Goal: Task Accomplishment & Management: Complete application form

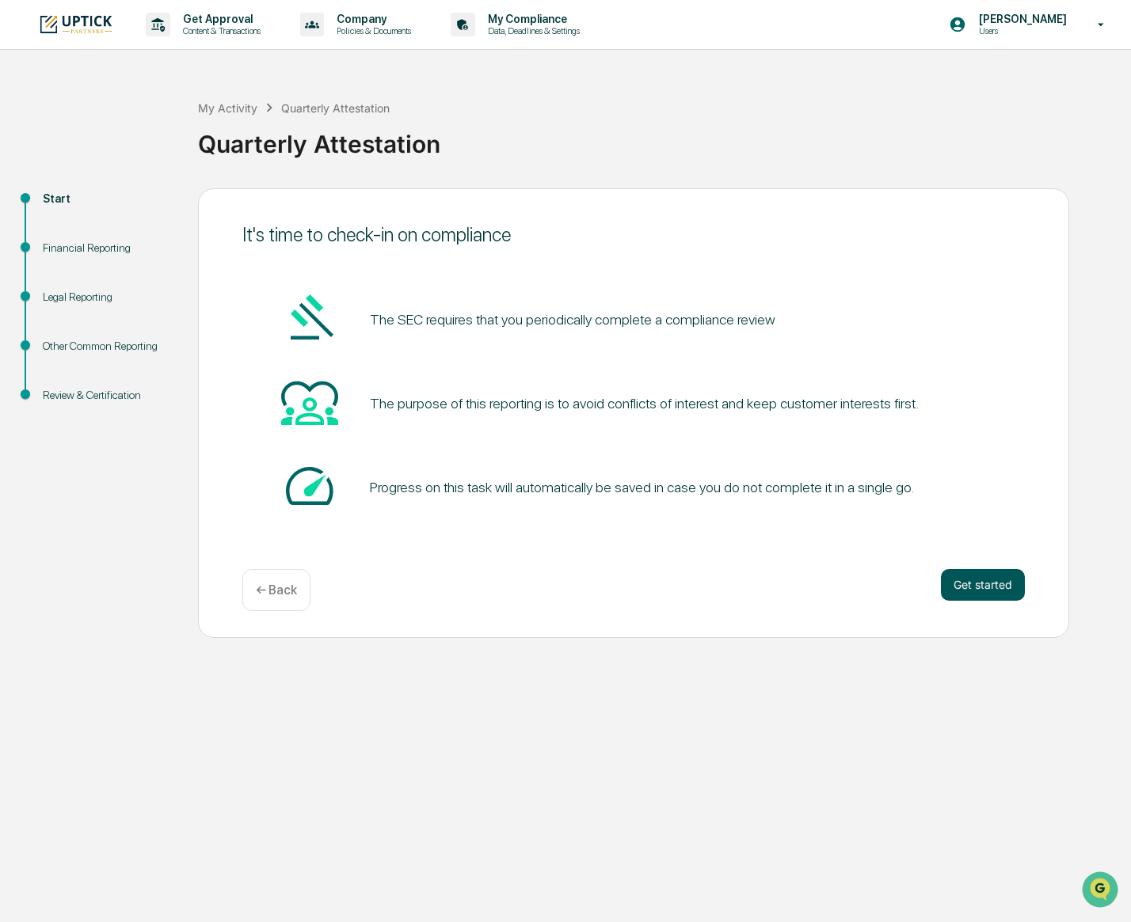
click at [992, 593] on button "Get started" at bounding box center [983, 585] width 84 height 32
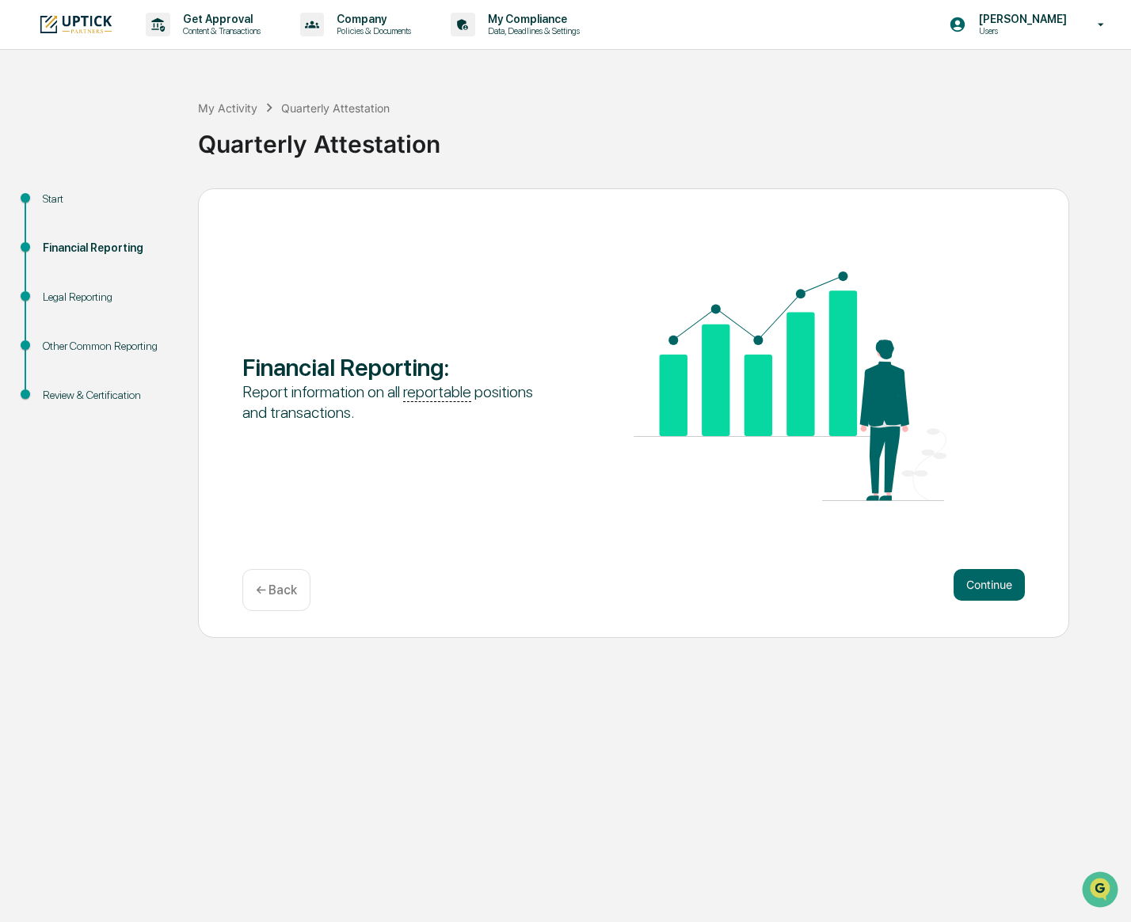
click at [992, 593] on button "Continue" at bounding box center [988, 585] width 71 height 32
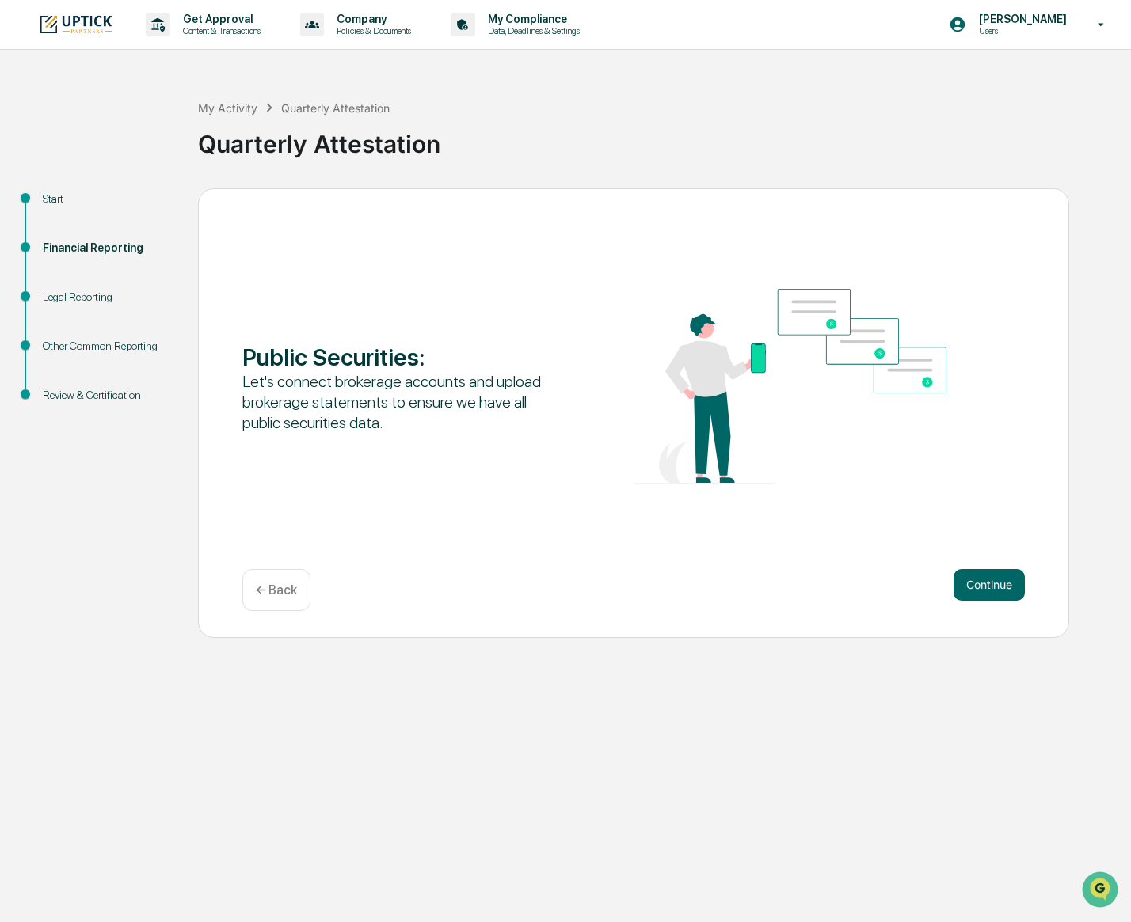
click at [992, 593] on button "Continue" at bounding box center [988, 585] width 71 height 32
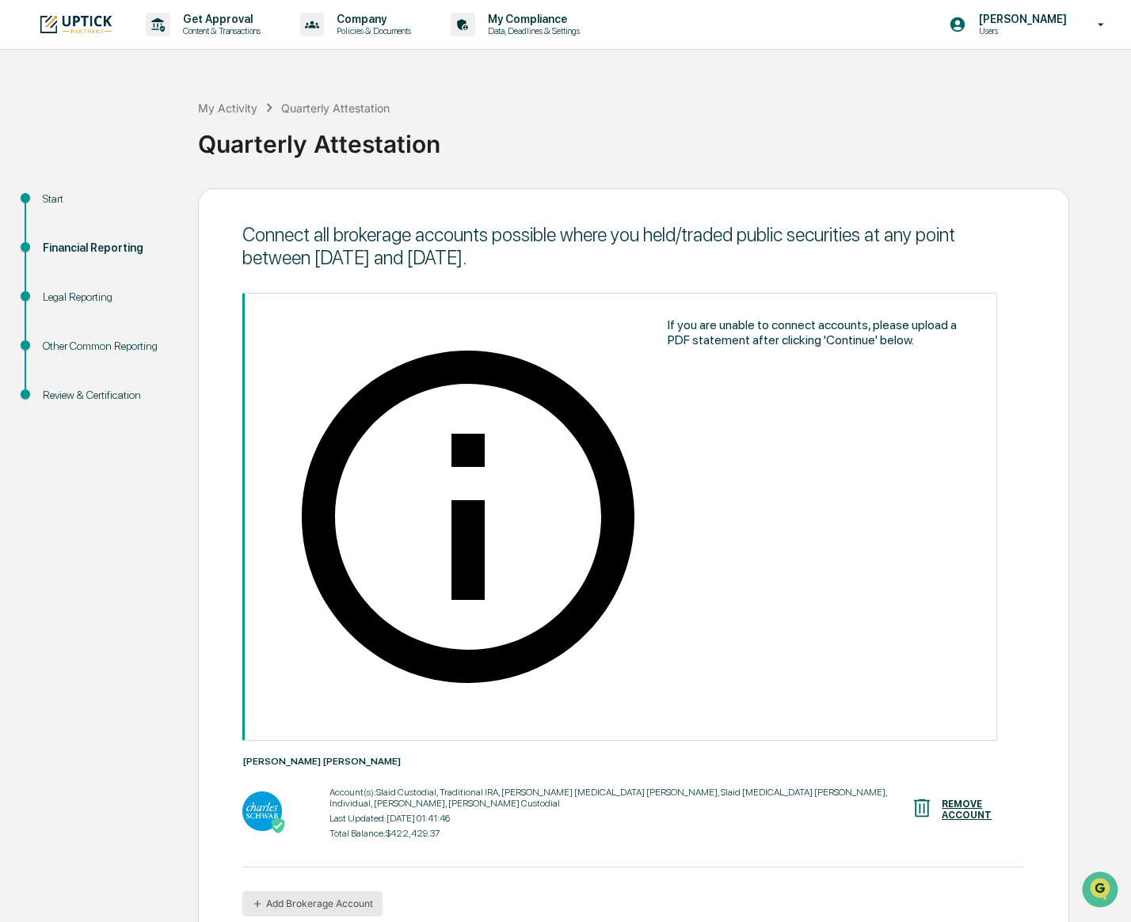
click at [347, 892] on button "Add Brokerage Account" at bounding box center [312, 904] width 140 height 25
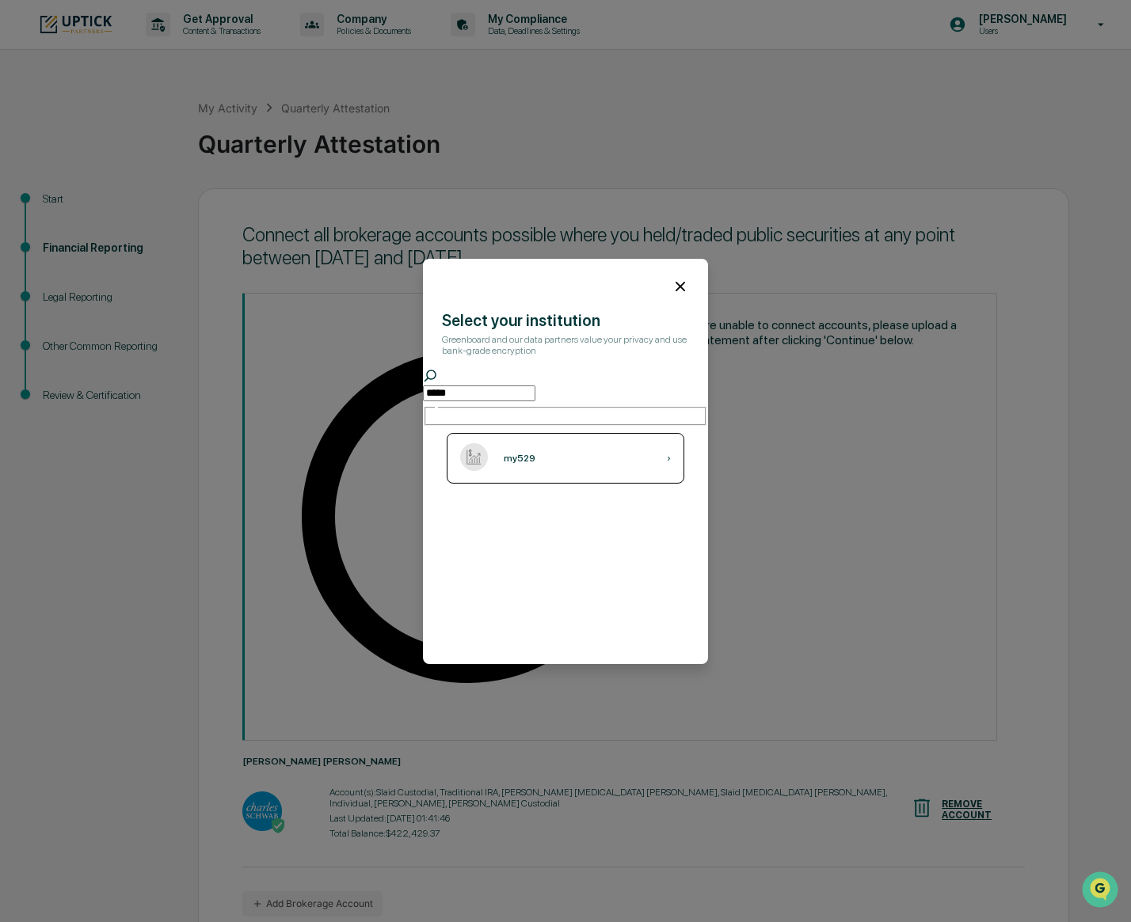
type input "*****"
click at [550, 447] on div "my529 ›" at bounding box center [566, 458] width 238 height 51
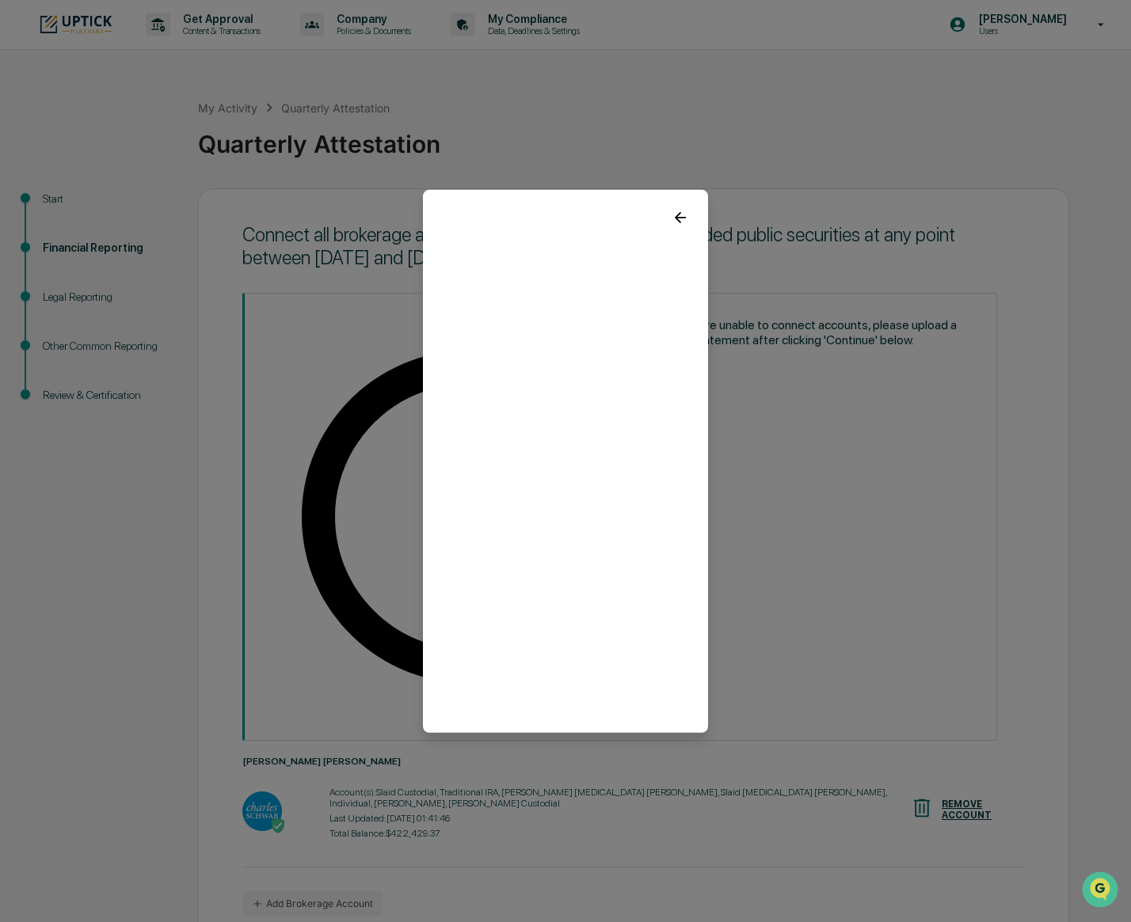
click at [682, 218] on icon at bounding box center [679, 216] width 17 height 17
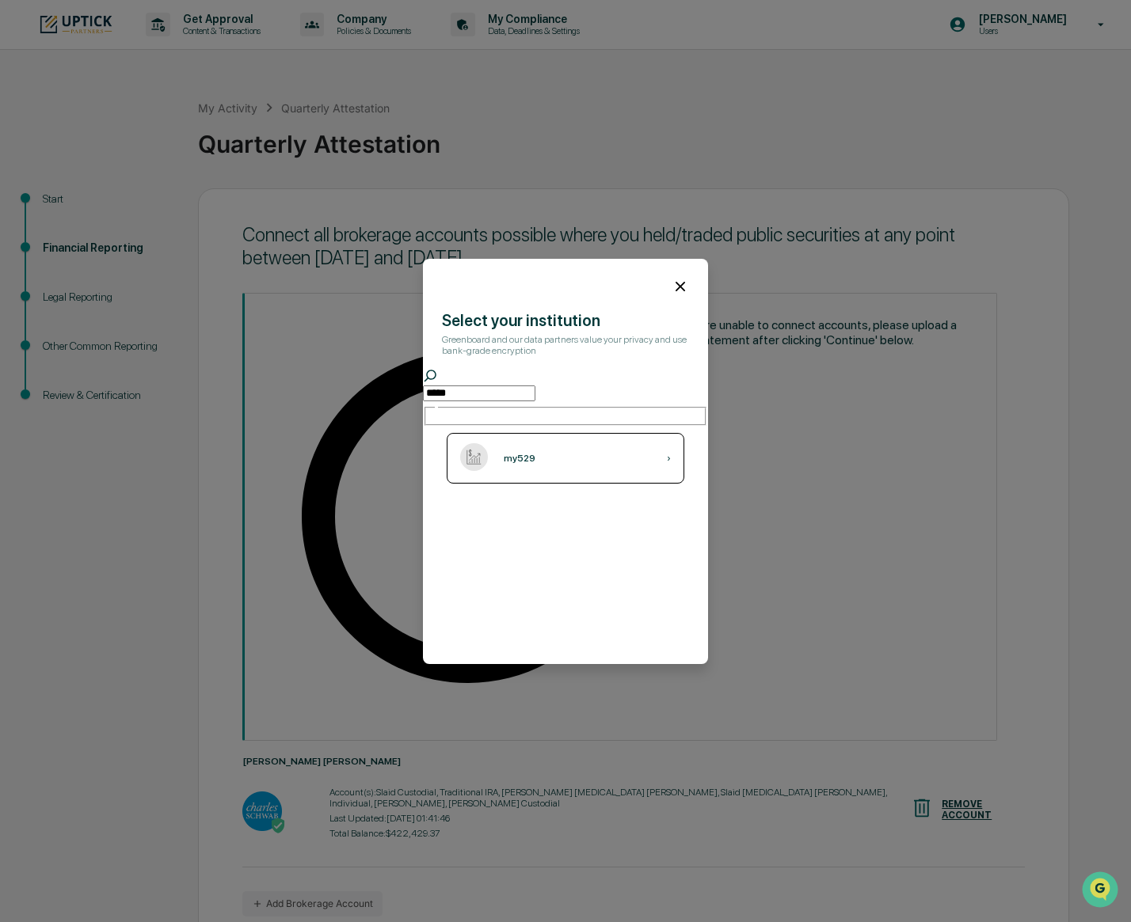
click at [582, 452] on div "my529 ›" at bounding box center [566, 458] width 238 height 51
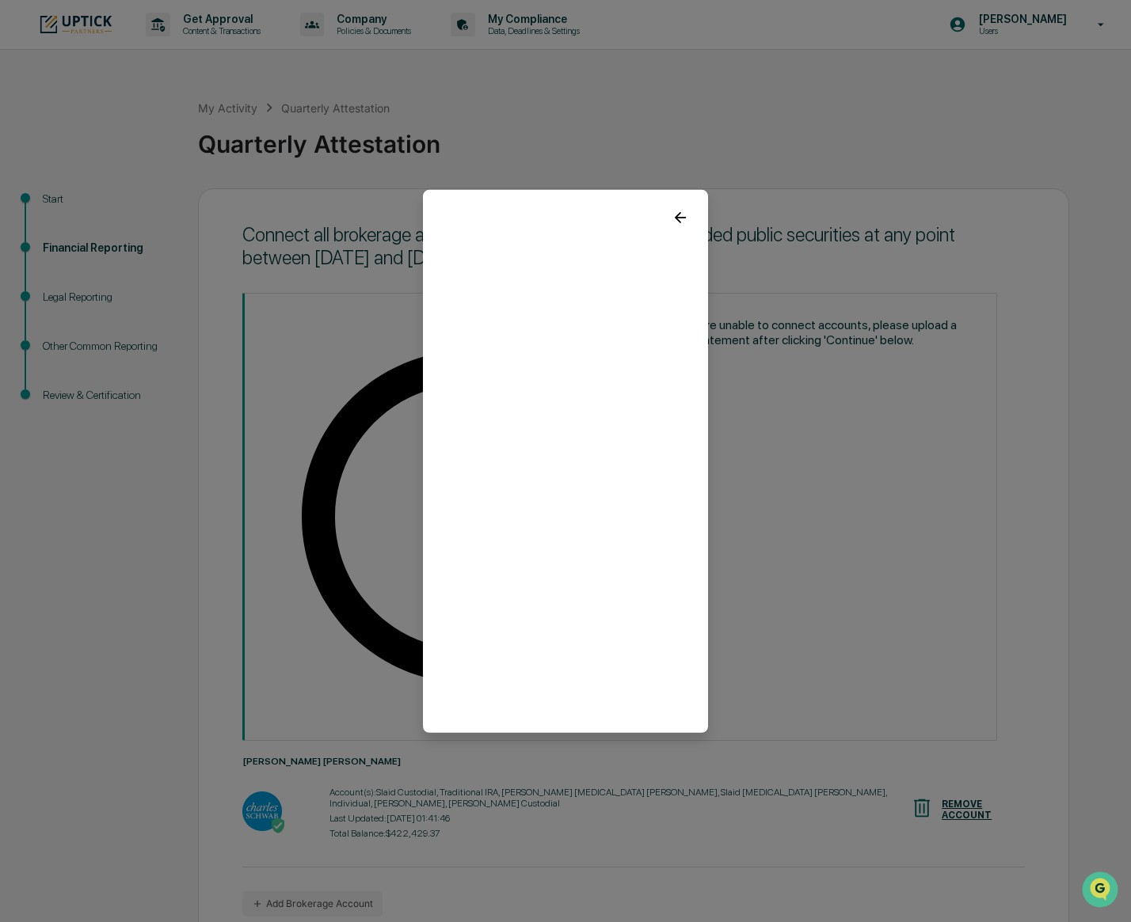
click at [679, 216] on icon at bounding box center [679, 216] width 17 height 17
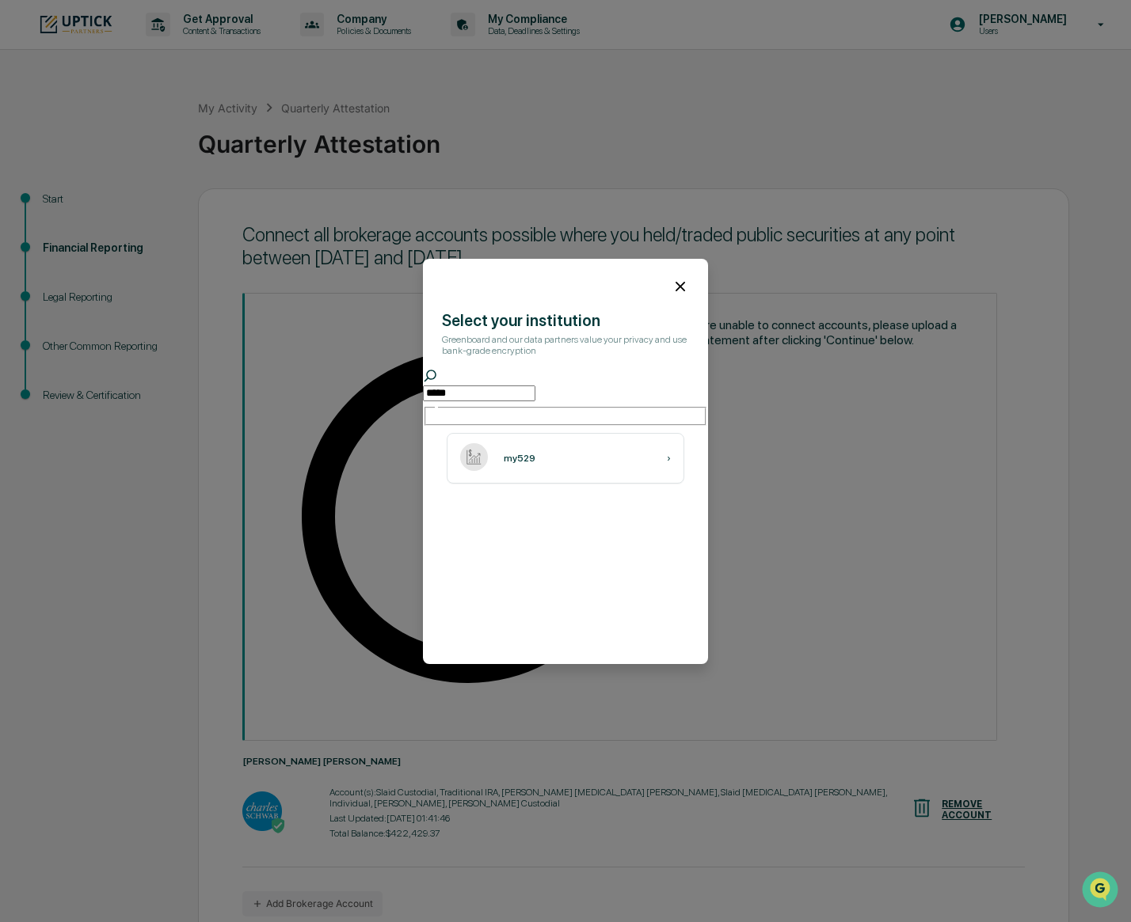
click at [680, 283] on icon at bounding box center [679, 286] width 17 height 17
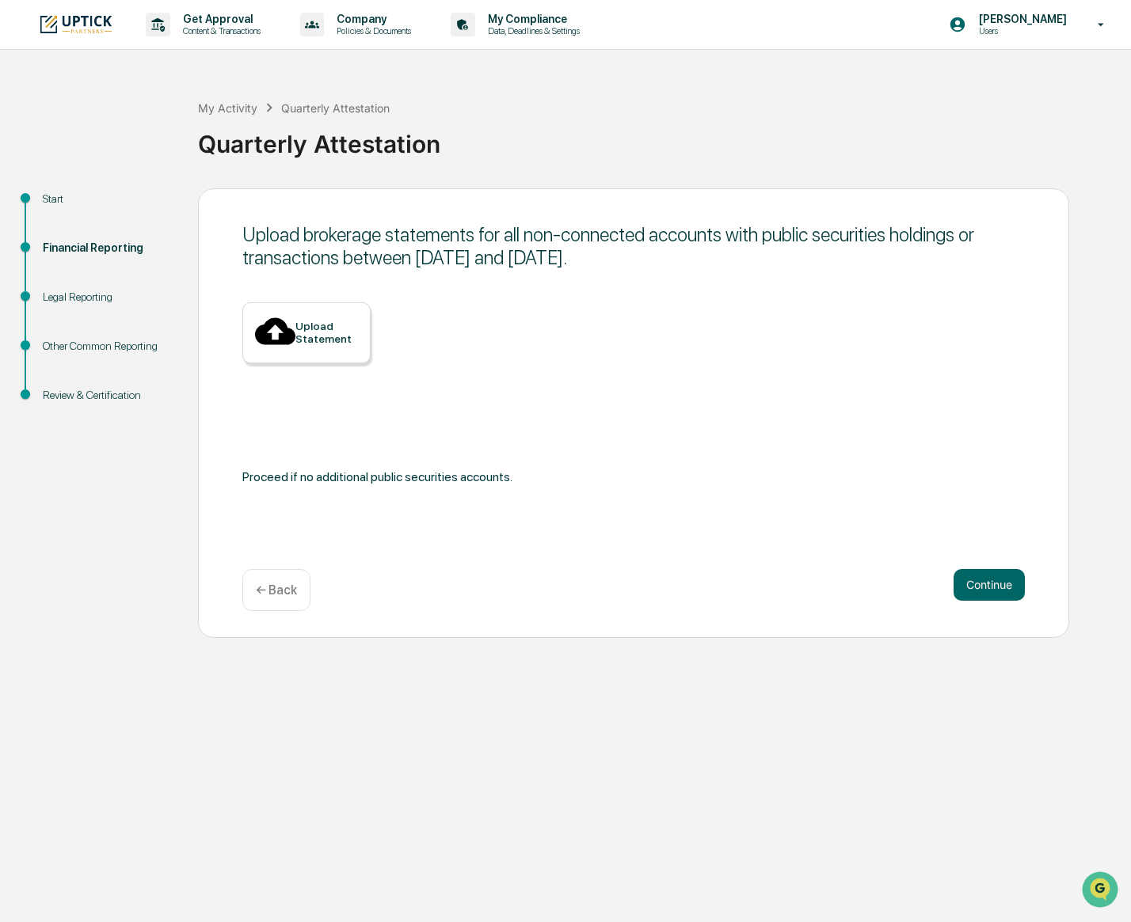
click at [333, 346] on div "Upload Statement" at bounding box center [306, 332] width 128 height 60
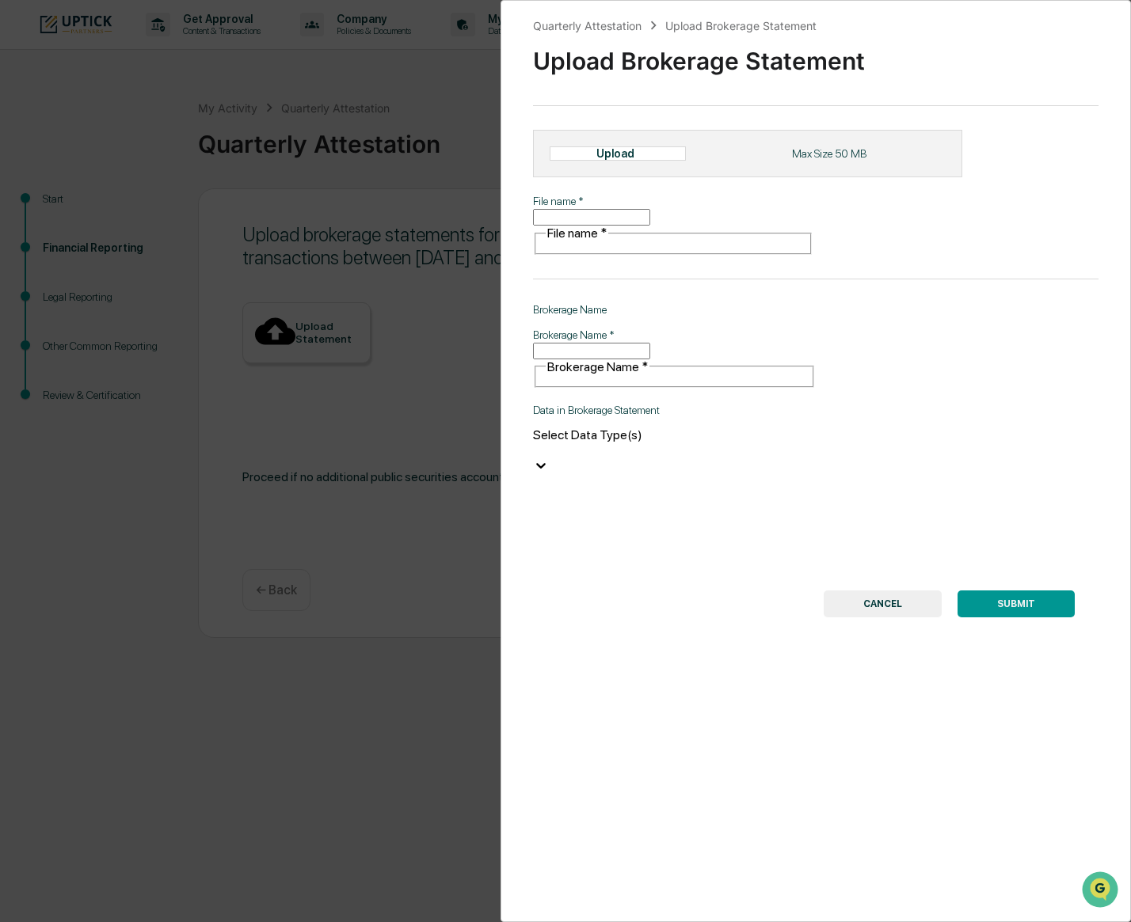
click at [592, 154] on icon at bounding box center [592, 154] width 0 height 0
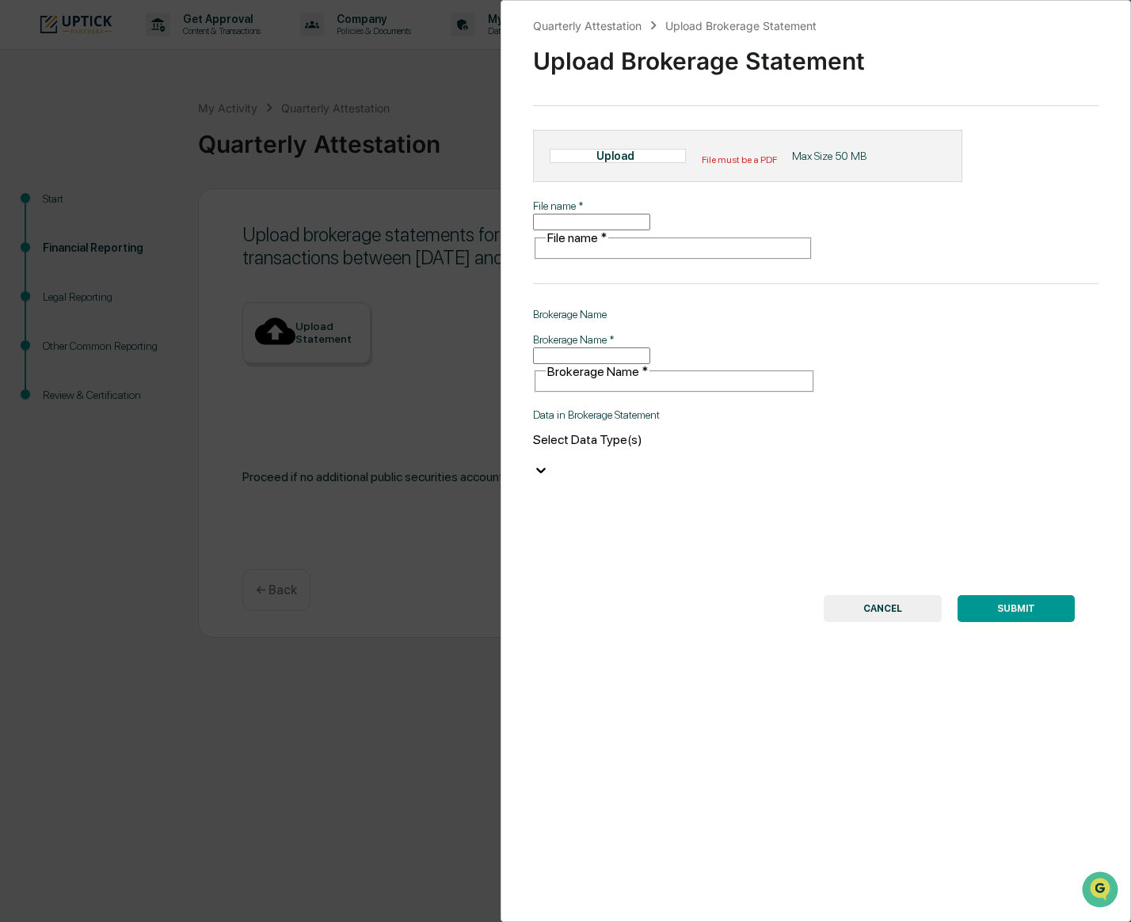
drag, startPoint x: 529, startPoint y: 360, endPoint x: 518, endPoint y: 344, distance: 19.3
click at [887, 546] on div "Quarterly Attestation Upload Brokerage Statement Upload Brokerage Statement Upl…" at bounding box center [815, 461] width 630 height 922
click at [887, 595] on button "CANCEL" at bounding box center [883, 608] width 118 height 27
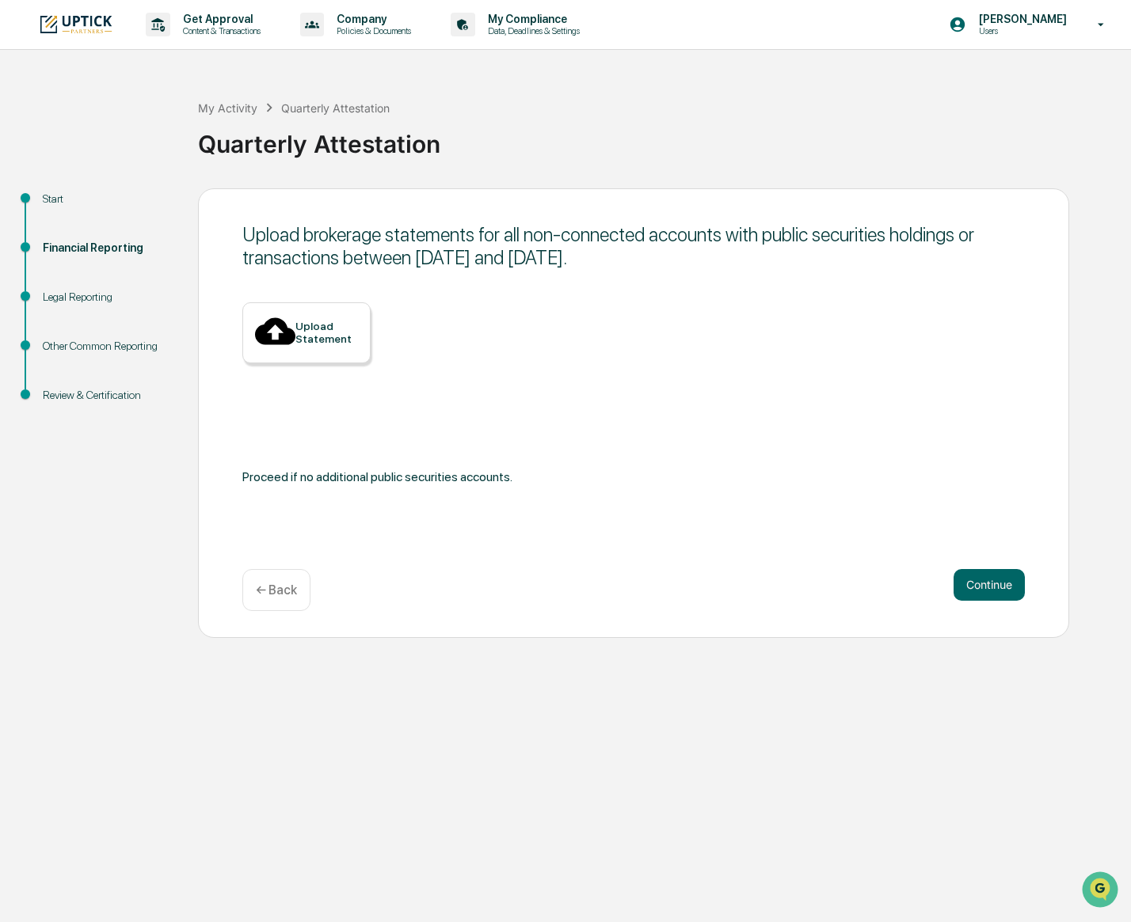
click at [268, 588] on p "← Back" at bounding box center [276, 590] width 41 height 15
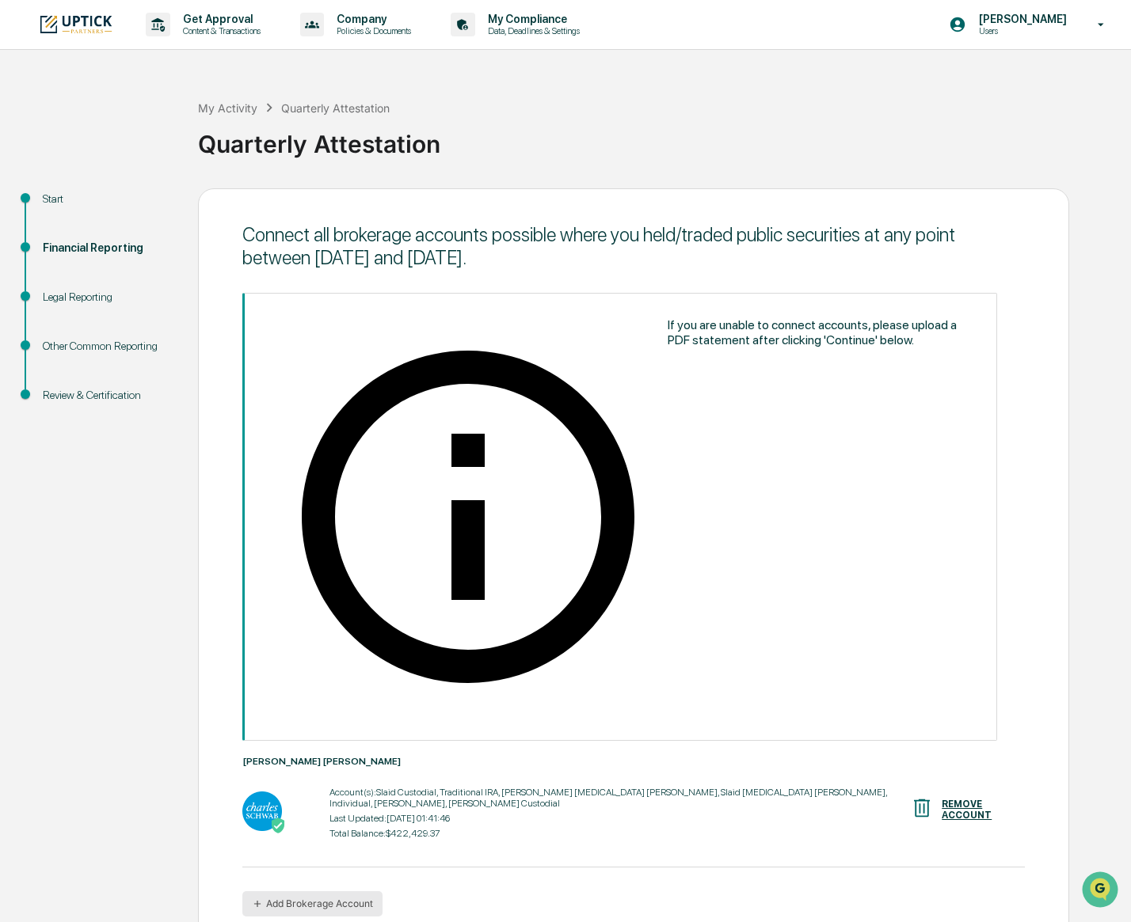
click at [314, 892] on button "Add Brokerage Account" at bounding box center [312, 904] width 140 height 25
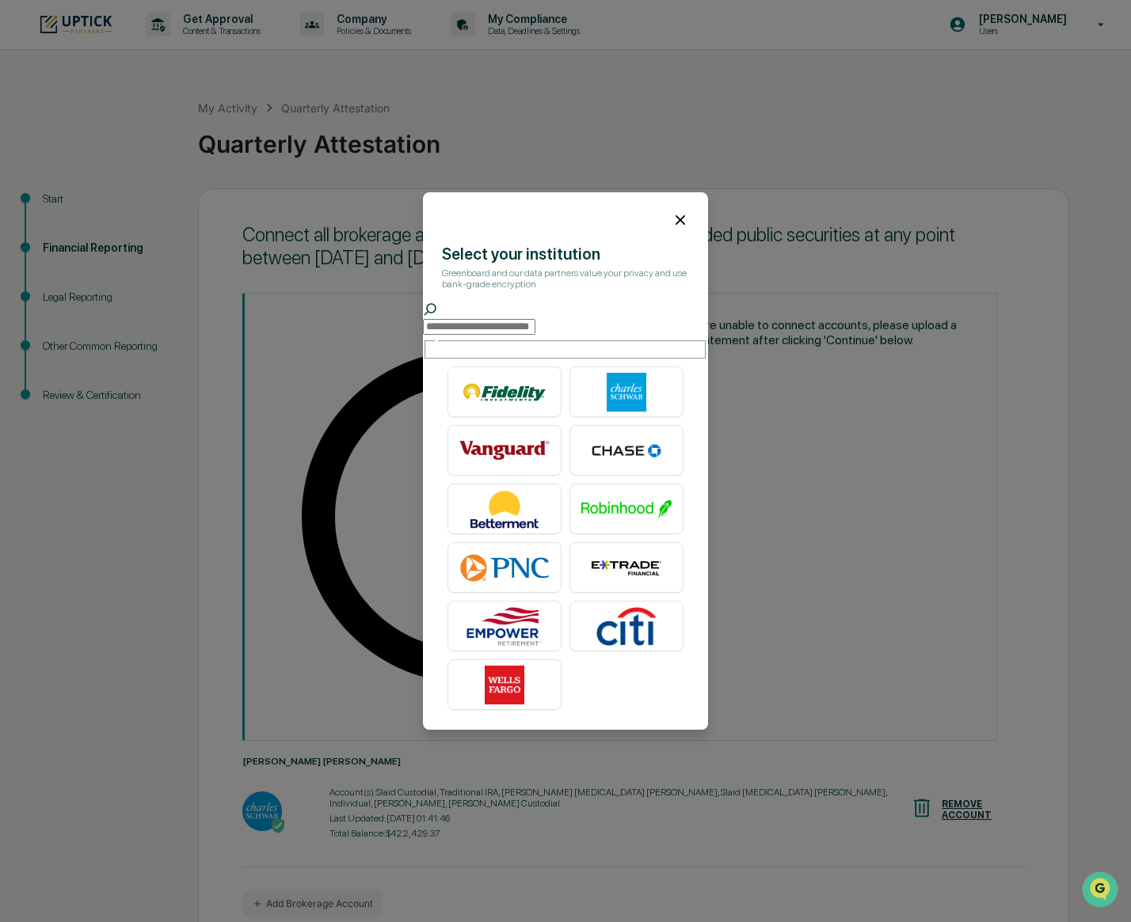
click at [518, 323] on input "text" at bounding box center [479, 327] width 112 height 16
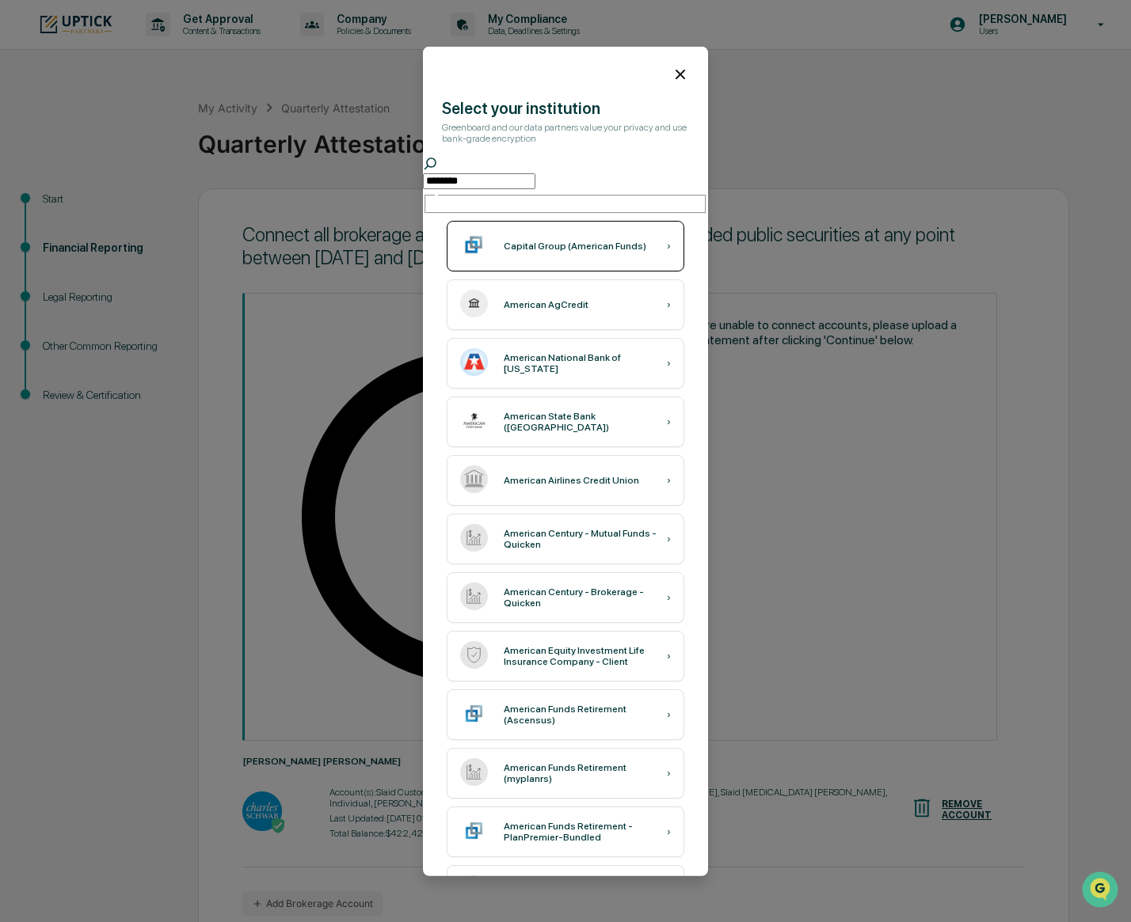
type input "********"
click at [575, 248] on div "Capital Group (American Funds) ›" at bounding box center [566, 246] width 238 height 51
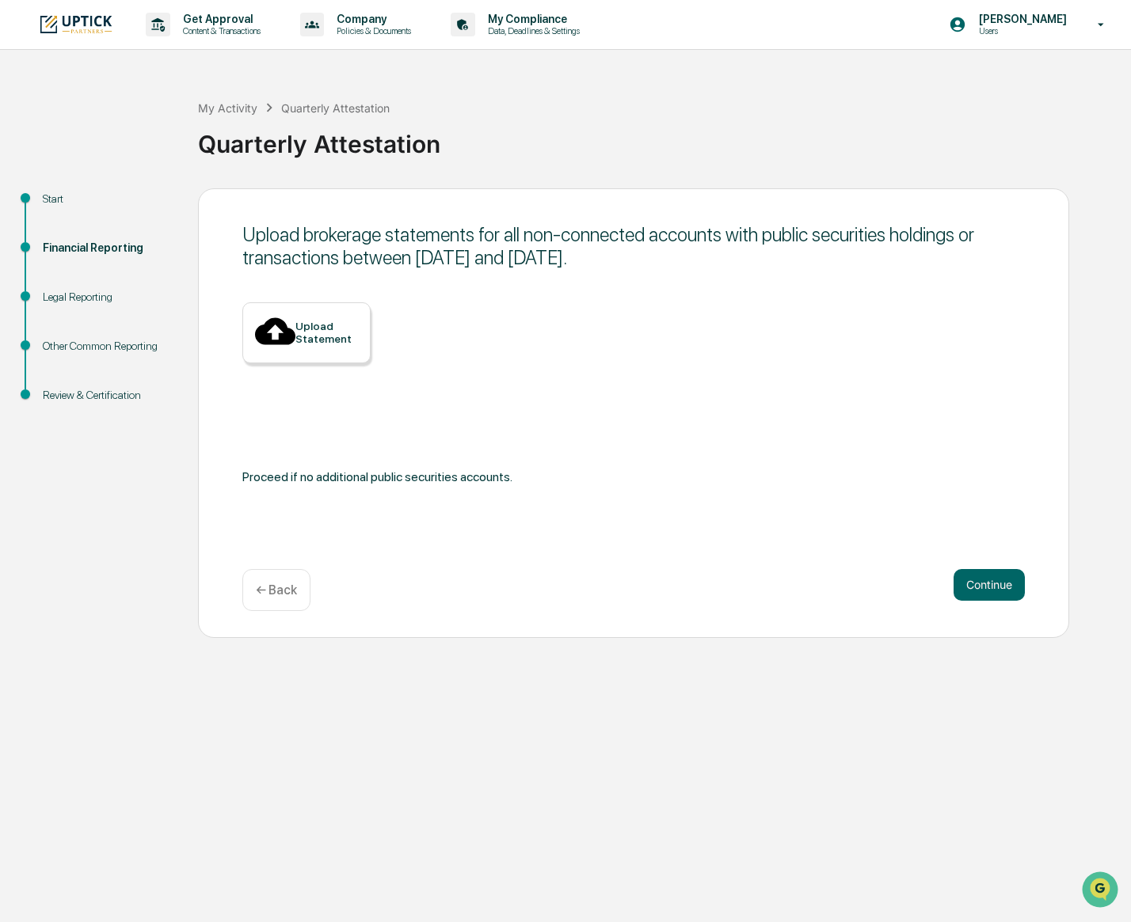
click at [338, 326] on div "Upload Statement" at bounding box center [326, 332] width 63 height 25
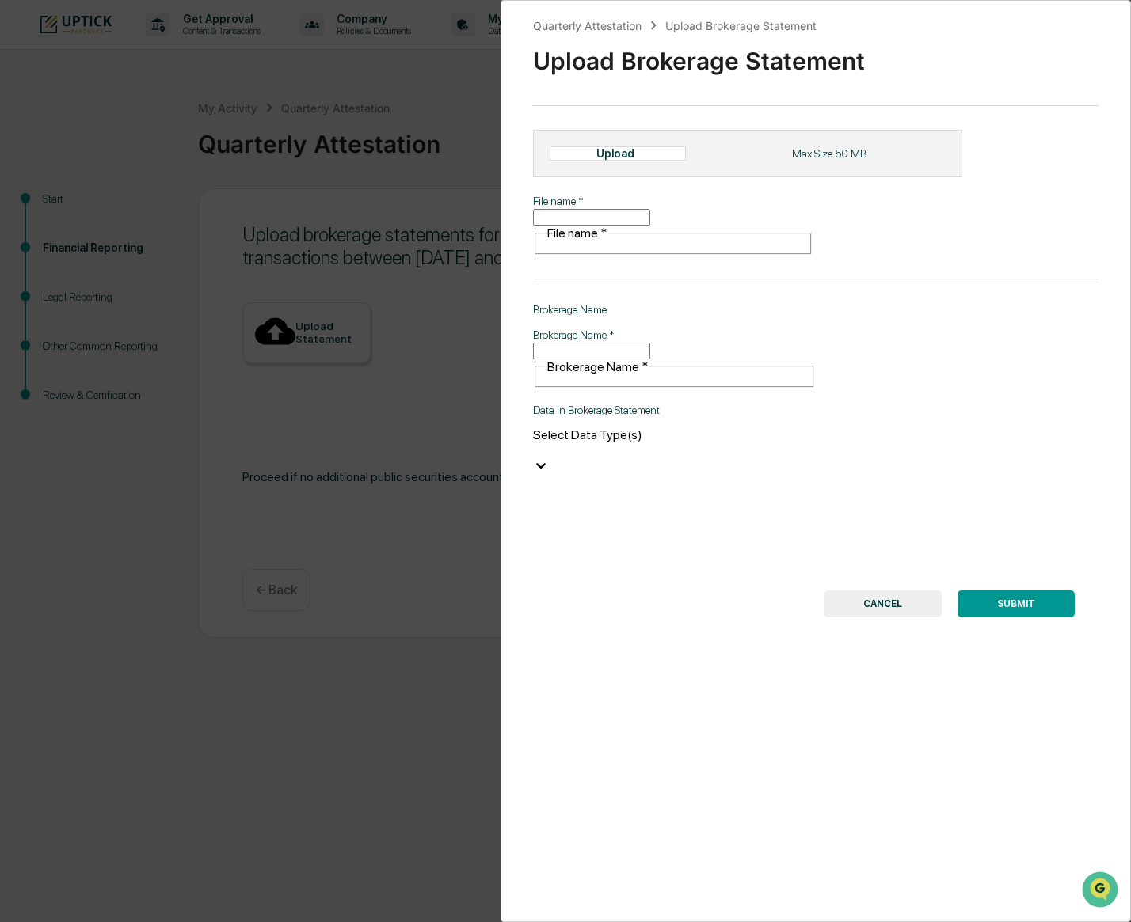
click at [619, 220] on input "File name   *" at bounding box center [591, 217] width 117 height 17
type input "**********"
click at [618, 343] on input "Brokerage Name   *" at bounding box center [591, 351] width 117 height 17
type input "*****"
click at [632, 443] on div at bounding box center [674, 450] width 283 height 15
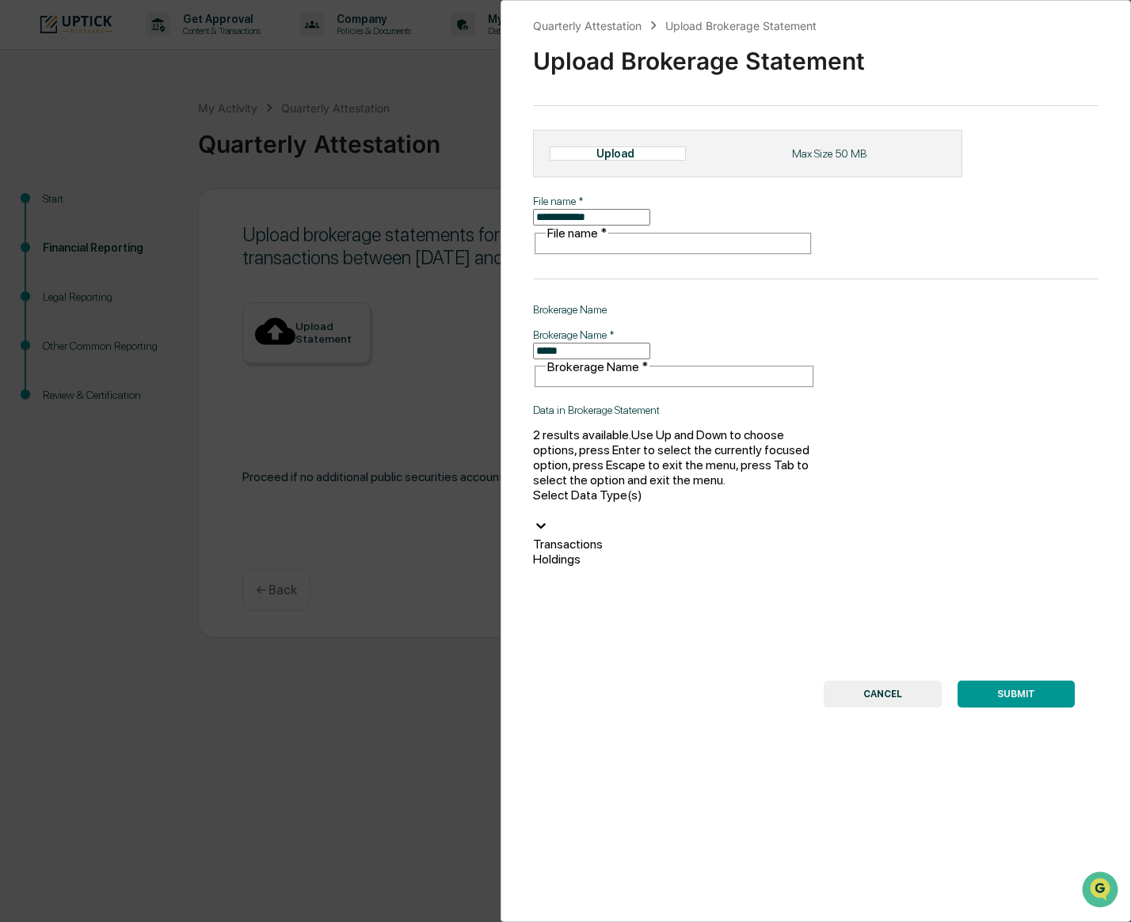
click at [616, 552] on div "Holdings" at bounding box center [674, 559] width 283 height 15
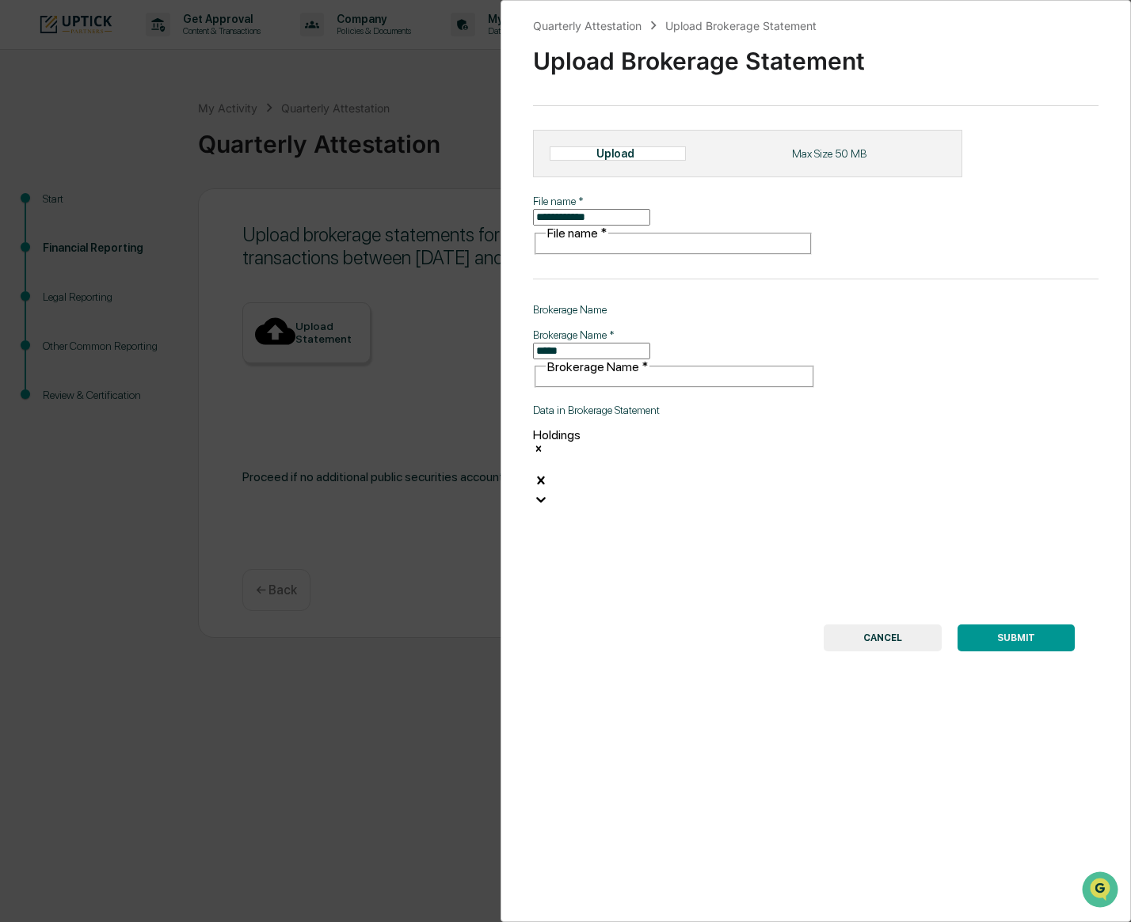
drag, startPoint x: 618, startPoint y: 221, endPoint x: 462, endPoint y: 225, distance: 156.0
click at [461, 221] on div "**********" at bounding box center [565, 461] width 1131 height 922
click at [603, 160] on div "Upload" at bounding box center [621, 153] width 51 height 13
click at [451, 170] on div "Quarterly Attestation Upload Brokerage Statement Upload Brokerage Statement Upl…" at bounding box center [565, 461] width 1131 height 922
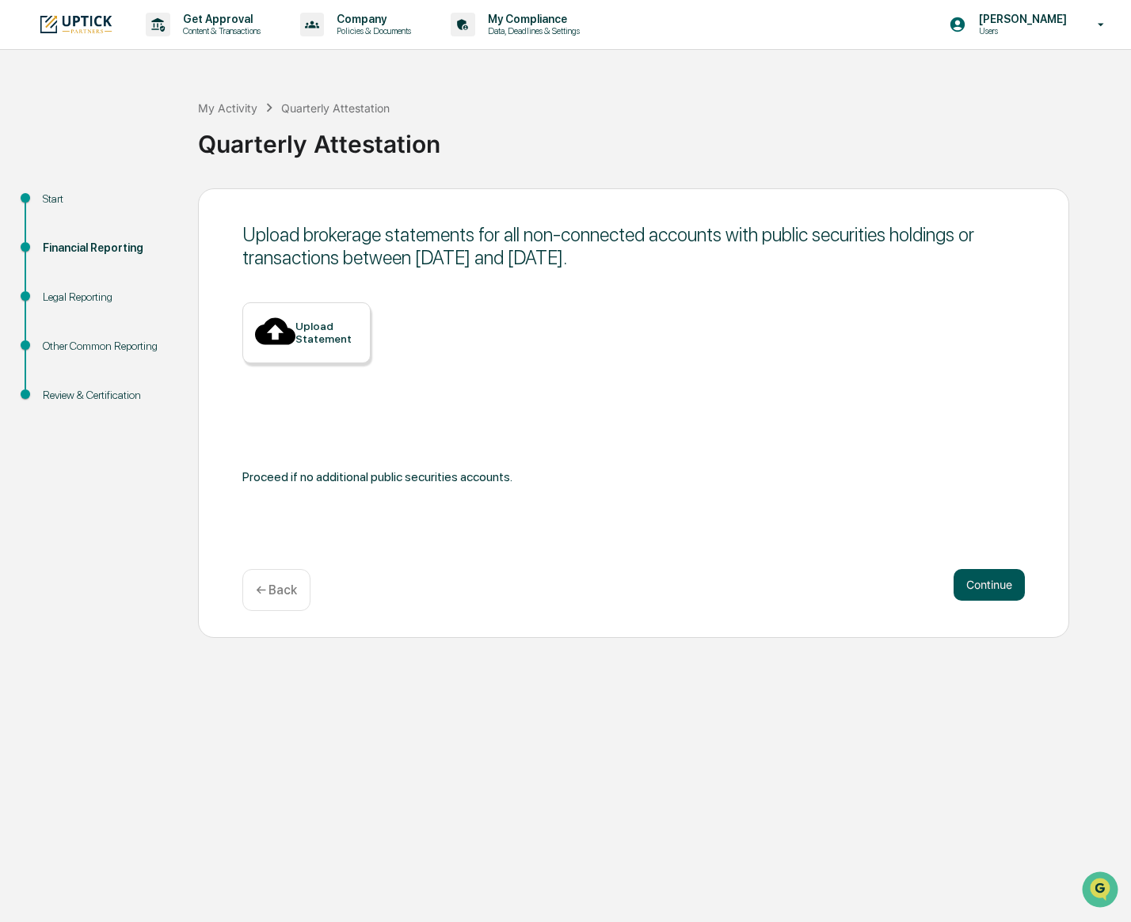
click at [976, 577] on button "Continue" at bounding box center [988, 585] width 71 height 32
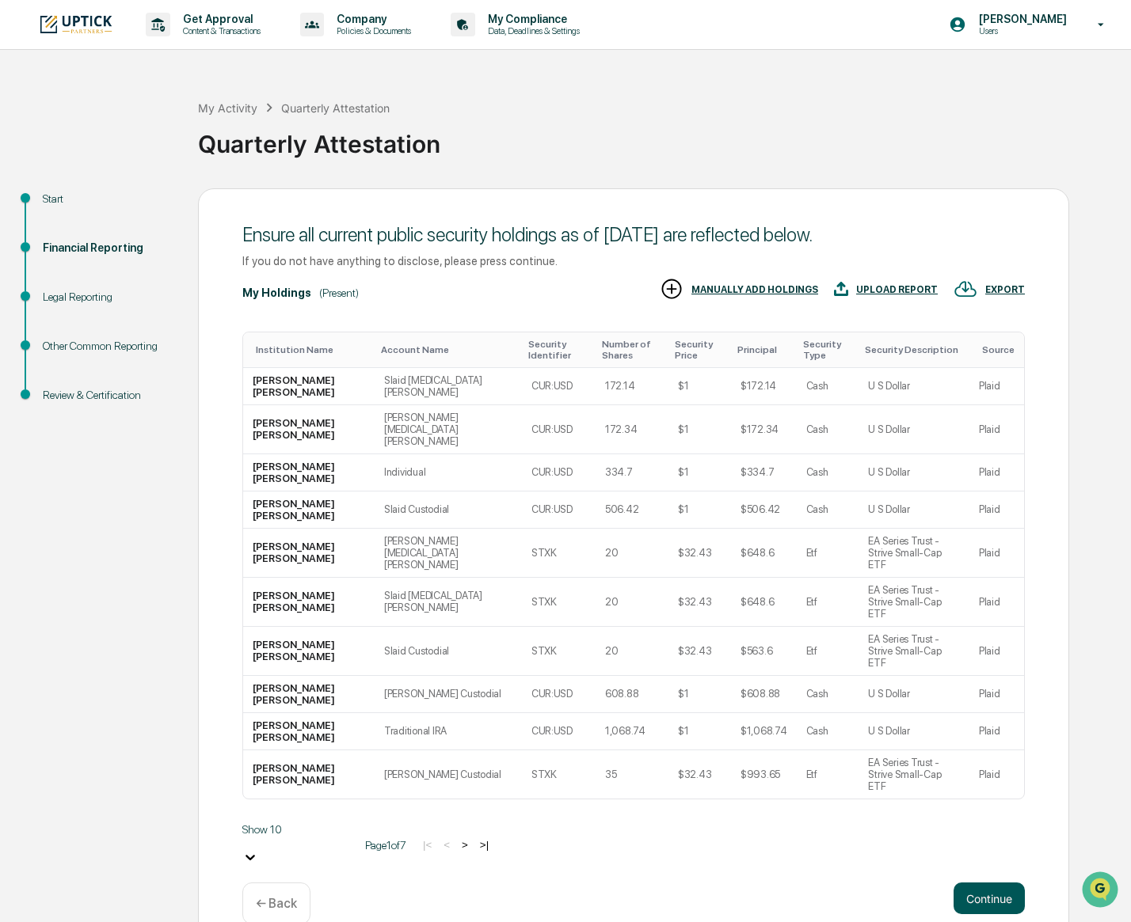
click at [987, 883] on button "Continue" at bounding box center [988, 899] width 71 height 32
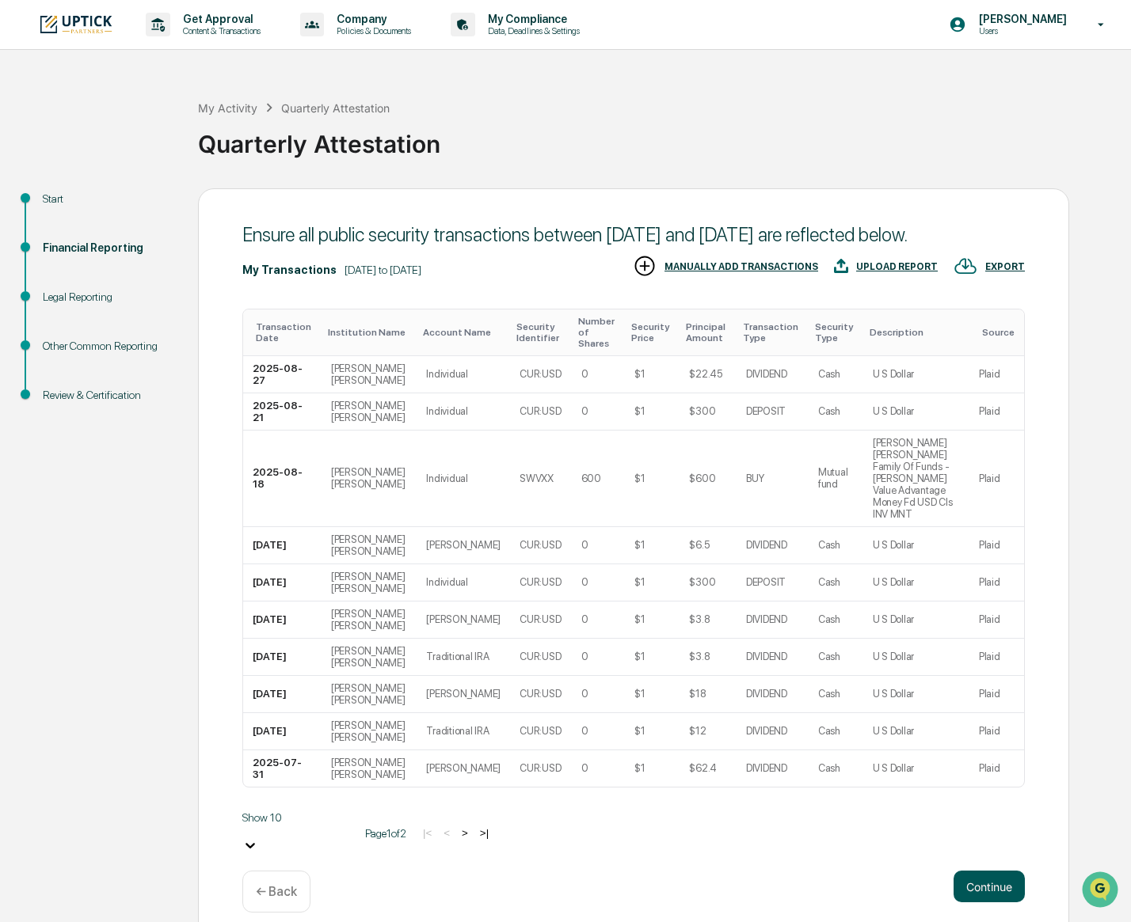
click at [993, 871] on button "Continue" at bounding box center [988, 887] width 71 height 32
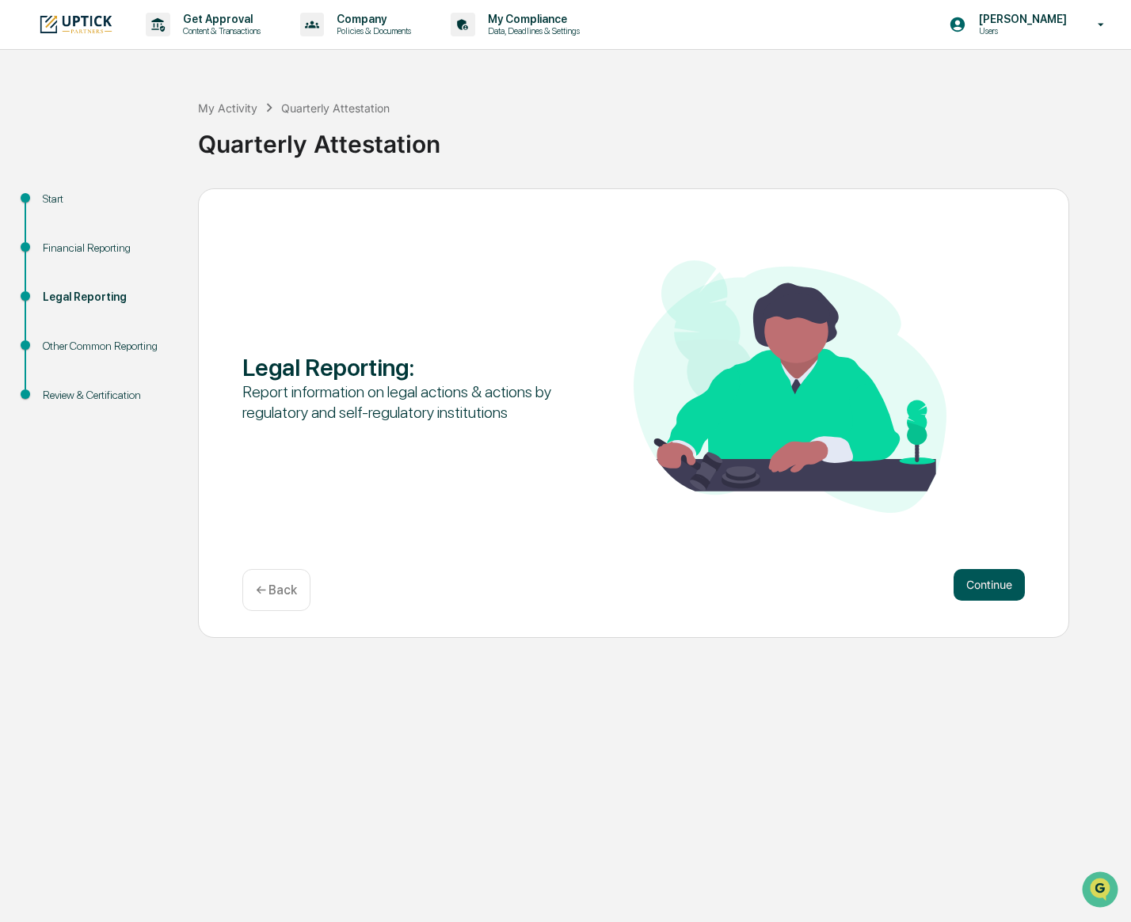
click at [977, 588] on button "Continue" at bounding box center [988, 585] width 71 height 32
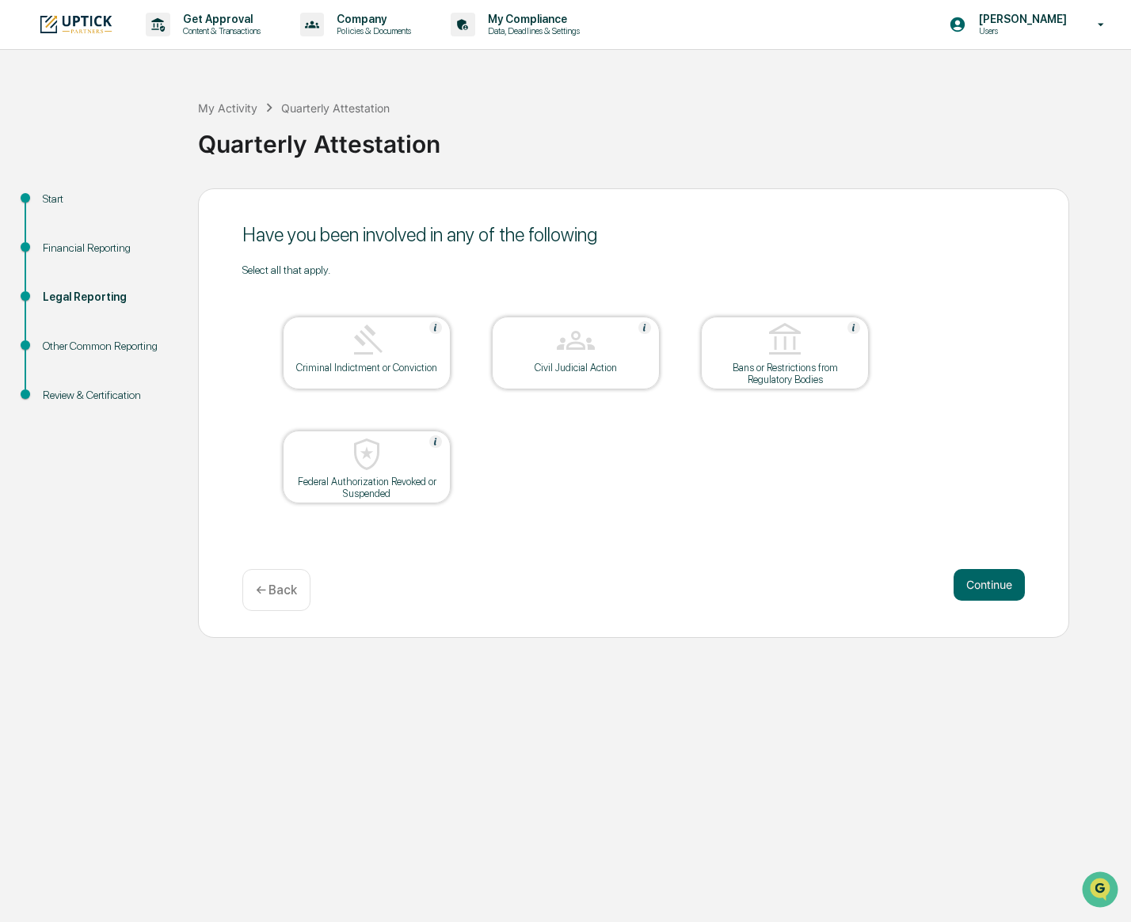
click at [977, 588] on button "Continue" at bounding box center [988, 585] width 71 height 32
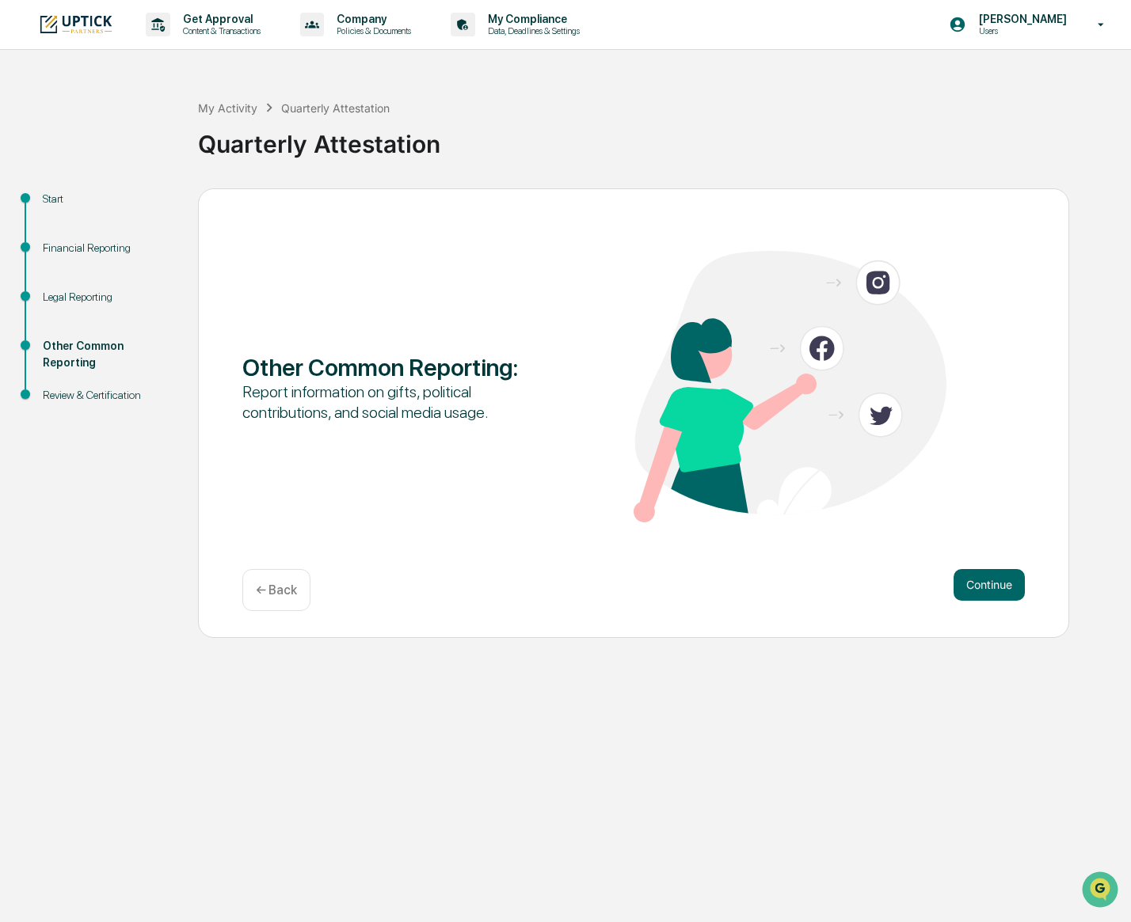
click at [977, 588] on button "Continue" at bounding box center [988, 585] width 71 height 32
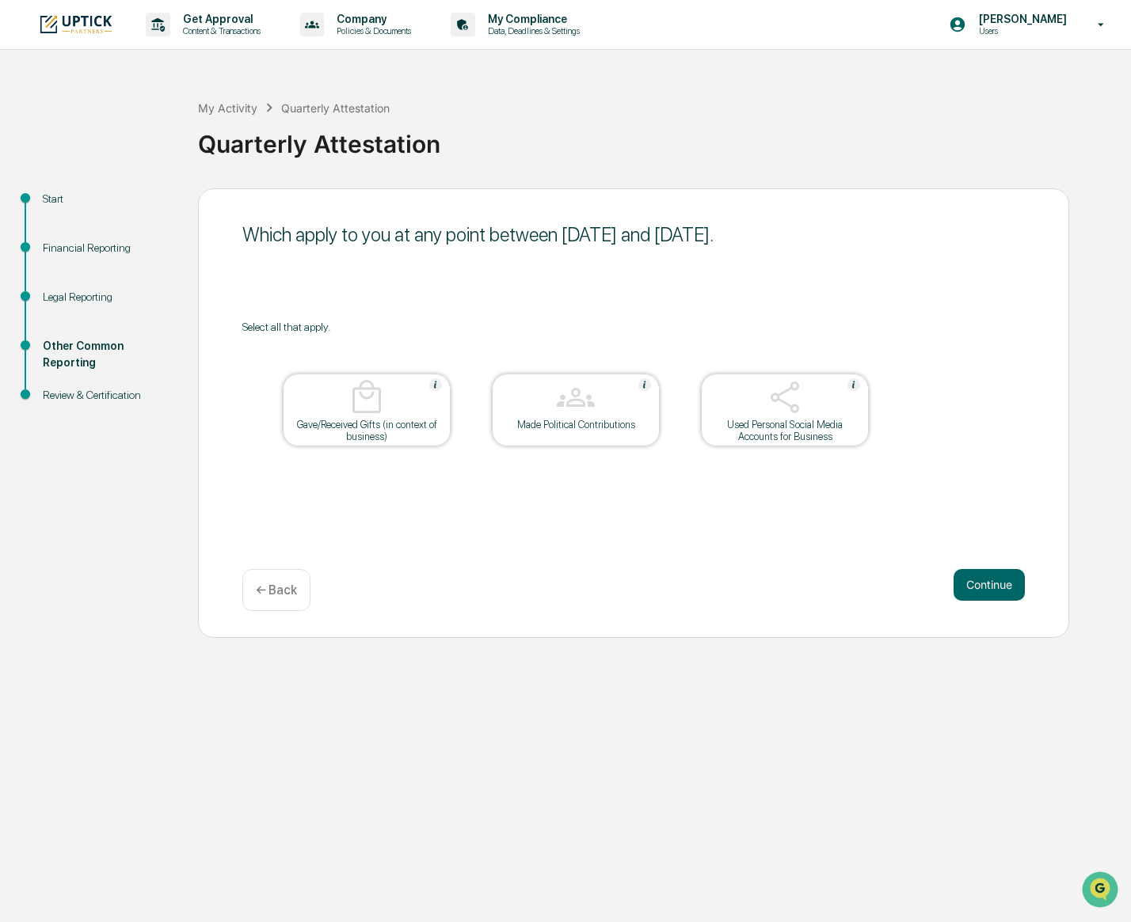
click at [977, 588] on button "Continue" at bounding box center [988, 585] width 71 height 32
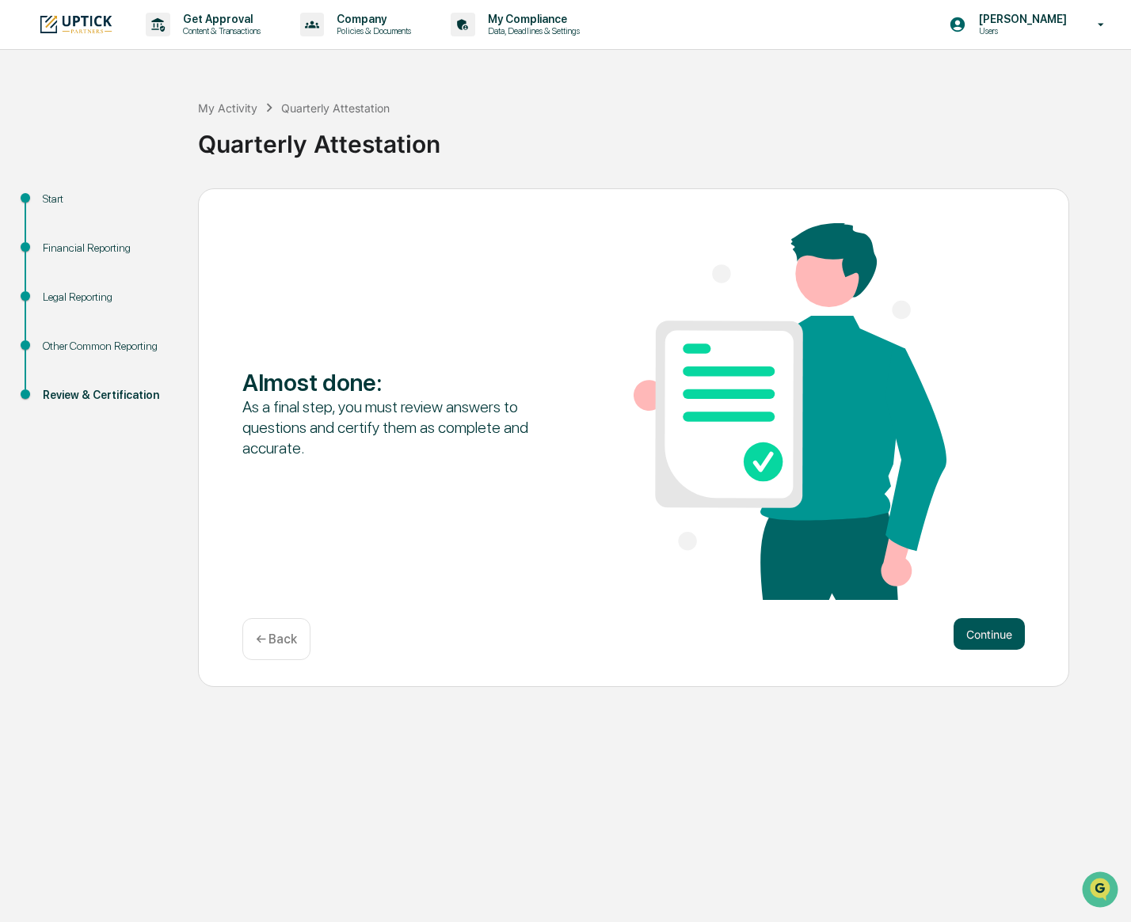
click at [970, 634] on button "Continue" at bounding box center [988, 634] width 71 height 32
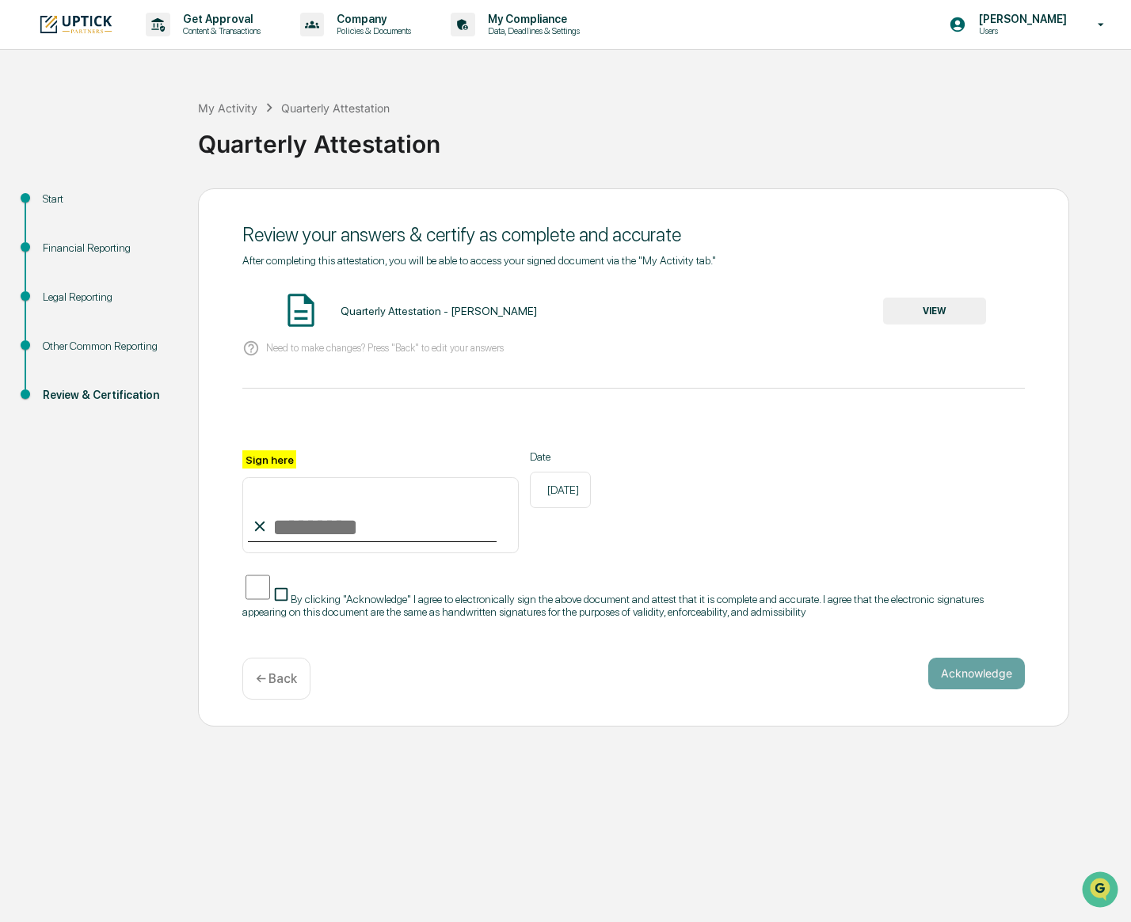
click at [311, 538] on input "Sign here" at bounding box center [380, 515] width 276 height 76
type input "**********"
click at [992, 671] on button "Acknowledge" at bounding box center [976, 674] width 97 height 32
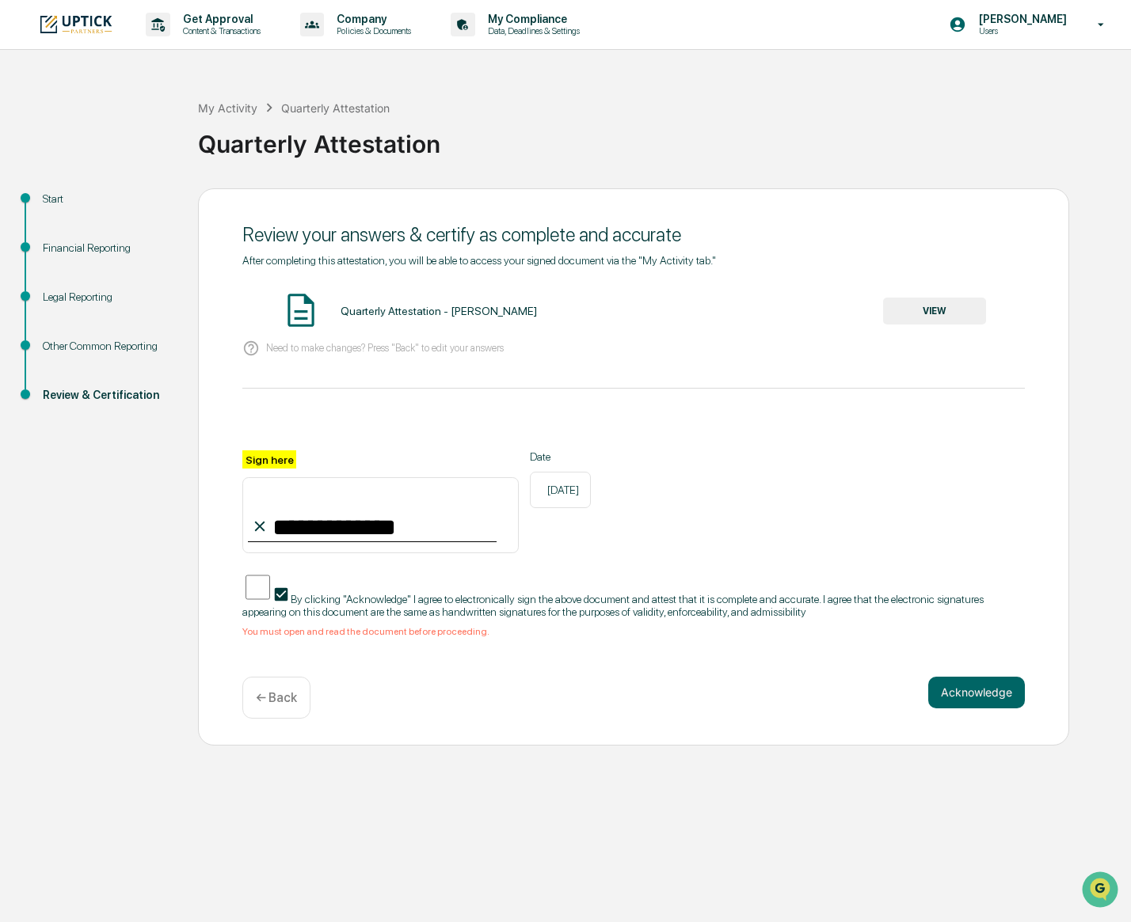
click at [918, 306] on button "VIEW" at bounding box center [934, 311] width 103 height 27
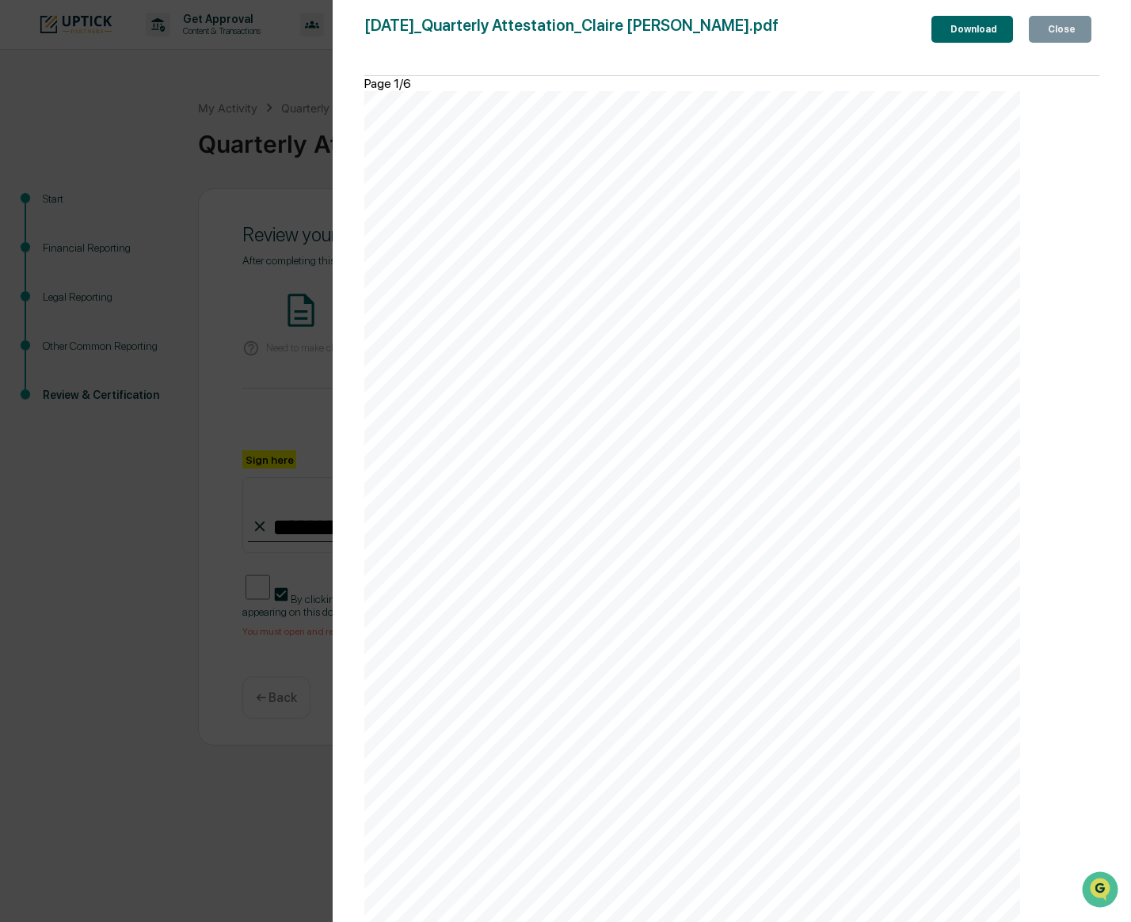
click at [1077, 21] on button "Close" at bounding box center [1060, 29] width 63 height 27
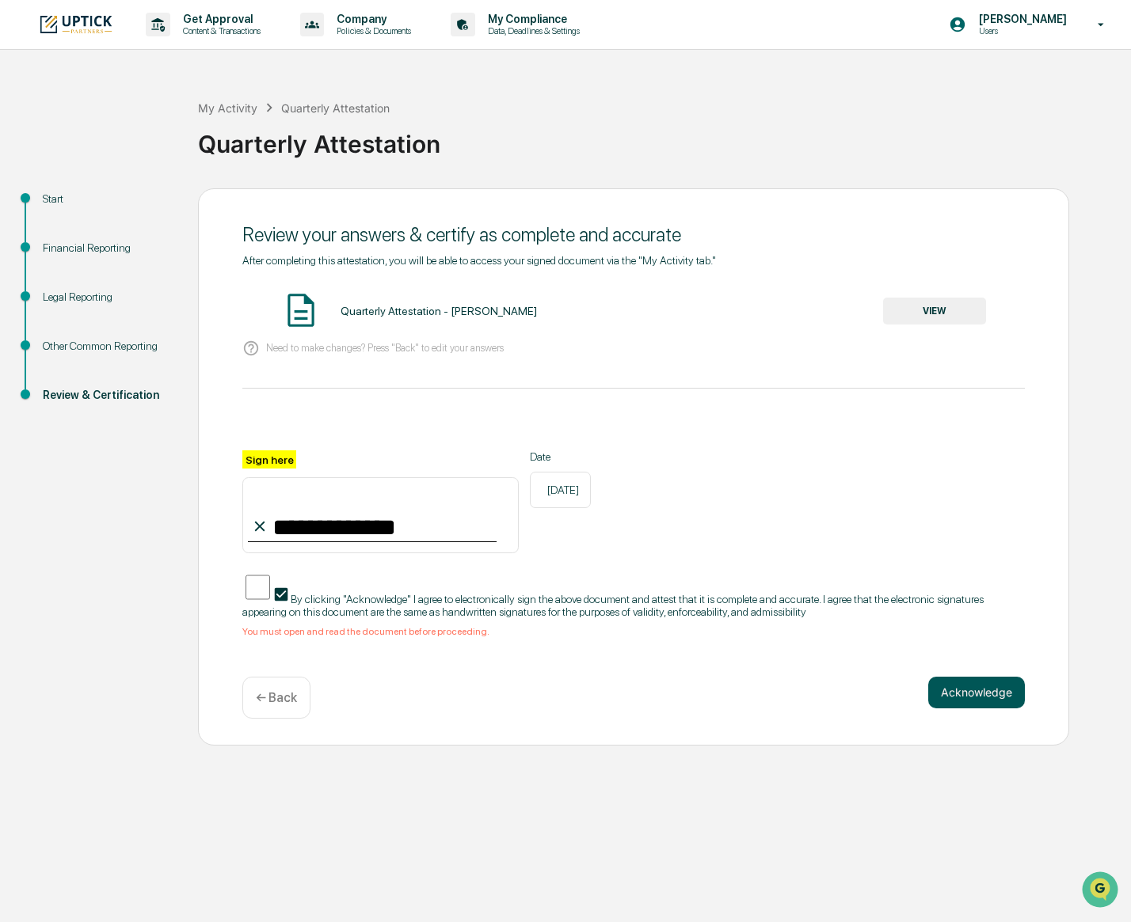
click at [969, 679] on button "Acknowledge" at bounding box center [976, 693] width 97 height 32
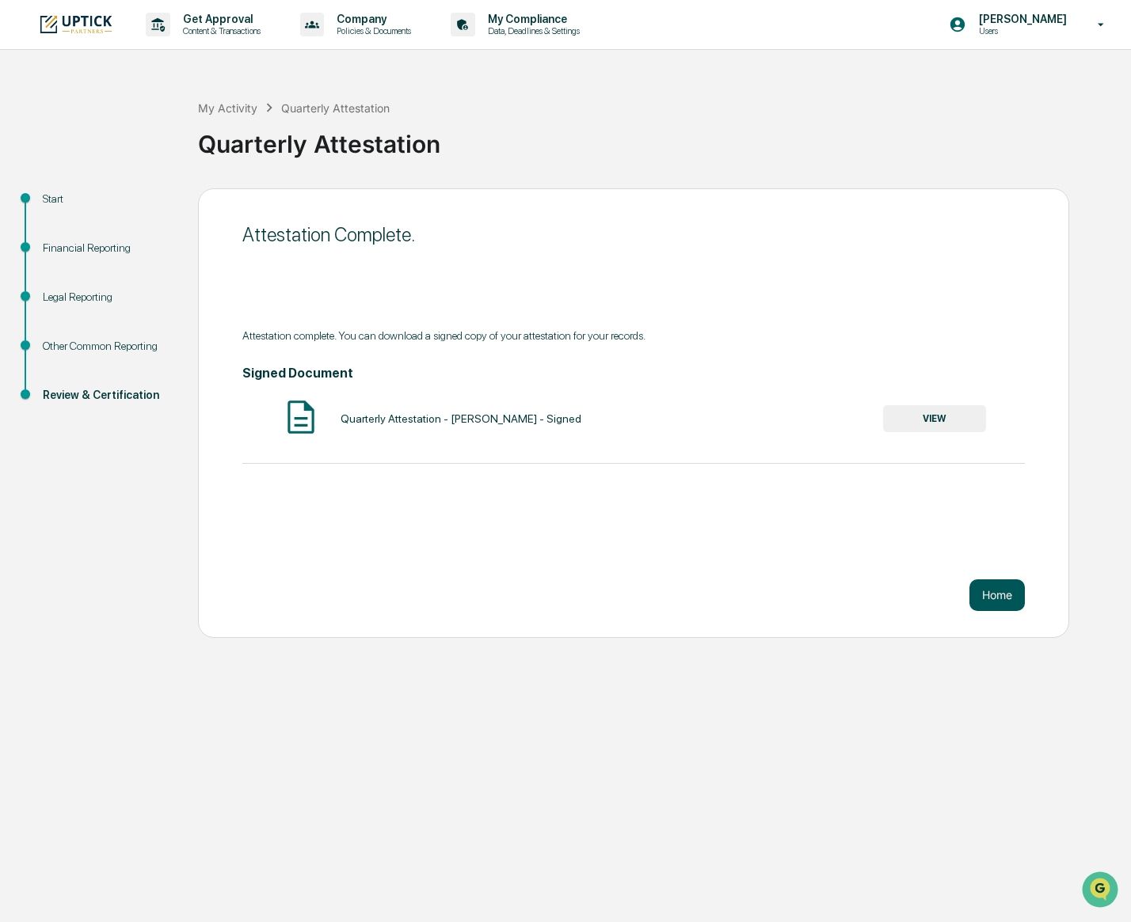
click at [993, 591] on button "Home" at bounding box center [996, 596] width 55 height 32
